Goal: Transaction & Acquisition: Purchase product/service

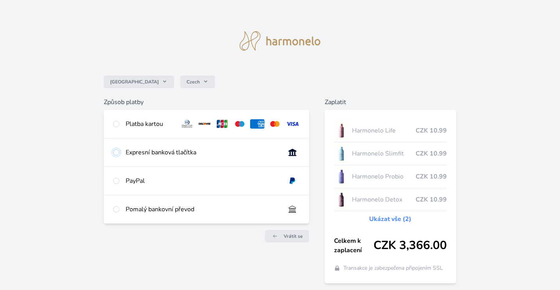
click at [116, 153] on input "radio" at bounding box center [116, 152] width 6 height 6
radio input "true"
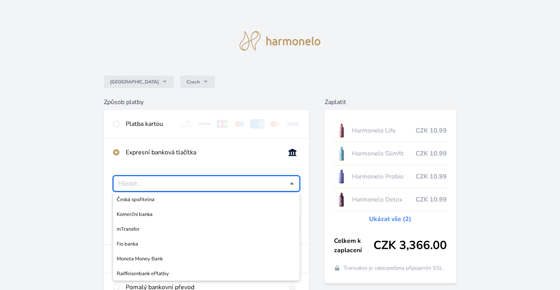
click at [286, 184] on input "Česká spořitelna Komerční banka mTransfer Fio banka Moneta Money Bank Raiffeise…" at bounding box center [204, 183] width 172 height 9
click at [115, 123] on input "radio" at bounding box center [116, 124] width 6 height 6
radio input "true"
radio input "false"
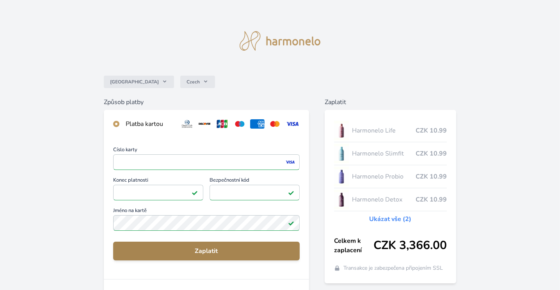
click at [215, 252] on span "Zaplatit" at bounding box center [206, 251] width 174 height 9
